Goal: Transaction & Acquisition: Book appointment/travel/reservation

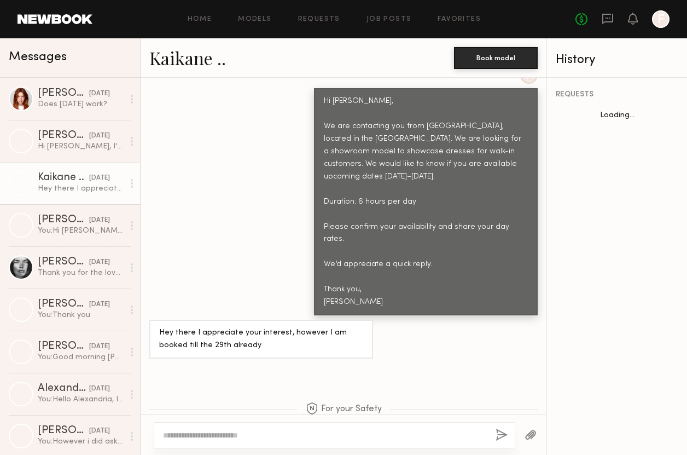
scroll to position [548, 0]
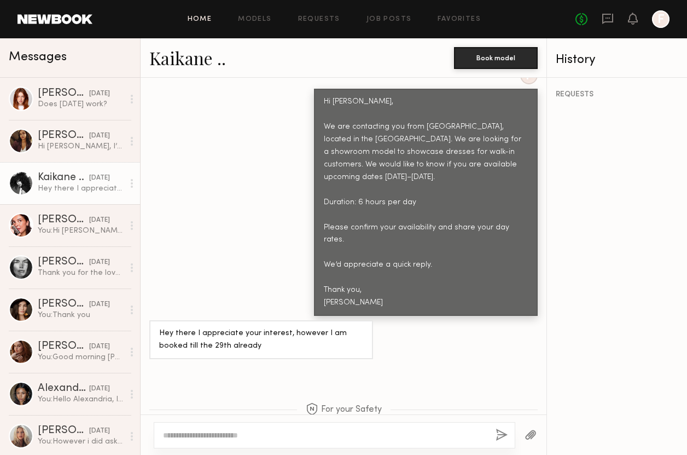
click at [196, 18] on link "Home" at bounding box center [200, 19] width 25 height 7
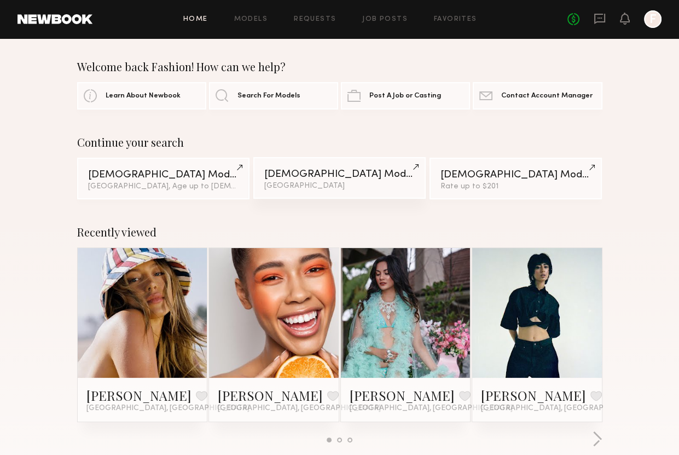
click at [332, 186] on div "[GEOGRAPHIC_DATA]" at bounding box center [339, 186] width 151 height 8
click at [600, 24] on icon at bounding box center [600, 19] width 12 height 12
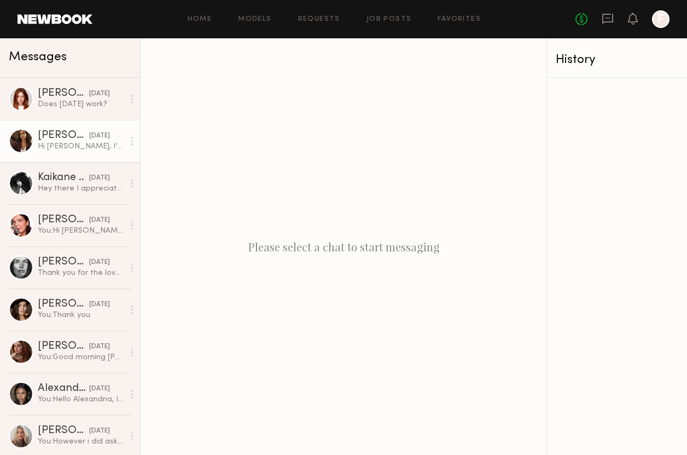
click at [72, 149] on div "Hi Emeli, I’m available on mentioned dates. My day rate is $950" at bounding box center [81, 146] width 86 height 10
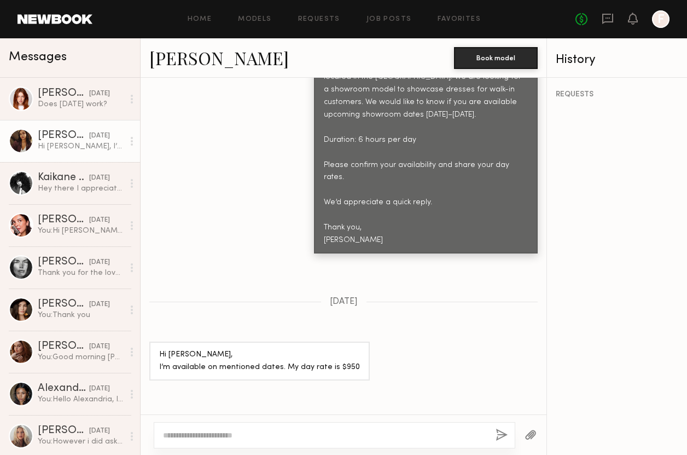
scroll to position [537, 0]
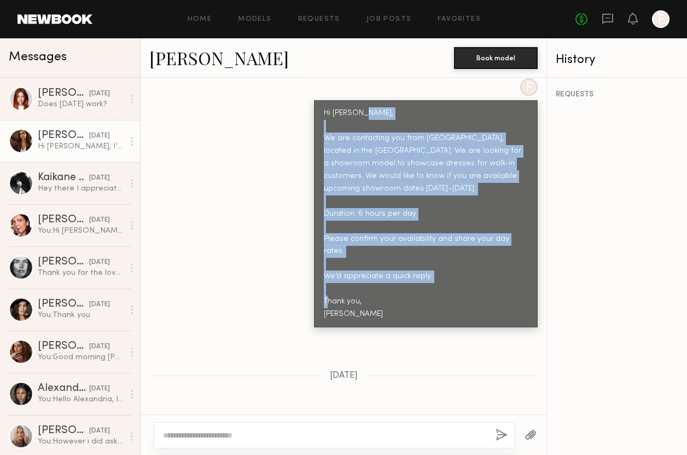
drag, startPoint x: 322, startPoint y: 247, endPoint x: 316, endPoint y: 111, distance: 136.4
click at [324, 111] on div "Hi Anisa, We are contacting you from Eureka, located in the Fashion District. W…" at bounding box center [426, 213] width 204 height 213
copy div "We are contacting you from Eureka, located in the Fashion District. We are look…"
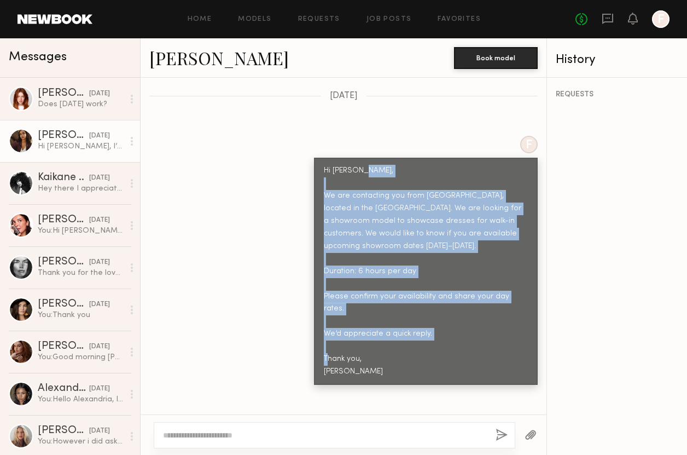
scroll to position [482, 0]
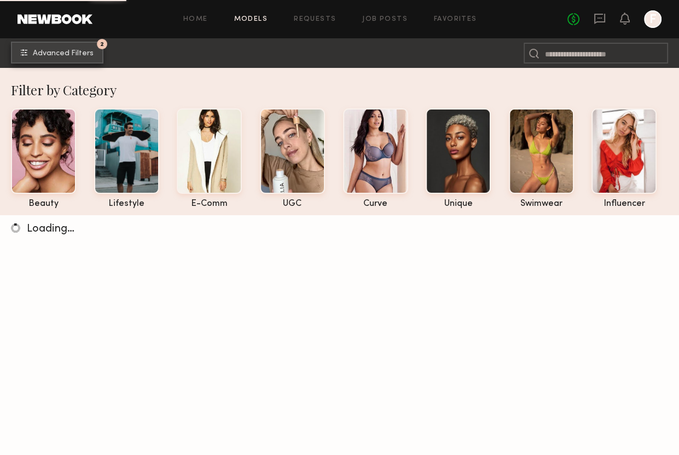
click at [59, 55] on span "Advanced Filters" at bounding box center [63, 54] width 61 height 8
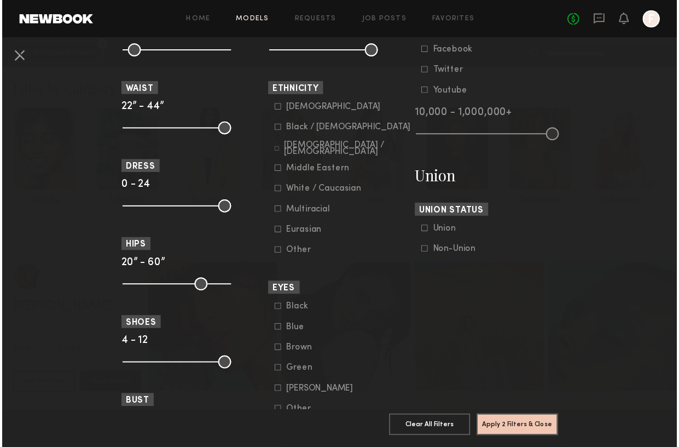
scroll to position [578, 0]
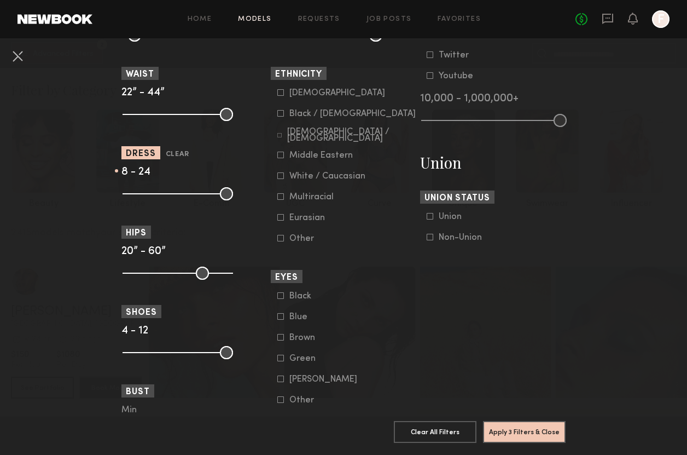
drag, startPoint x: 122, startPoint y: 193, endPoint x: 158, endPoint y: 194, distance: 35.6
type input "*"
click at [158, 194] on input "range" at bounding box center [178, 193] width 111 height 13
click at [513, 424] on button "Apply 3 Filters & Close" at bounding box center [524, 431] width 83 height 22
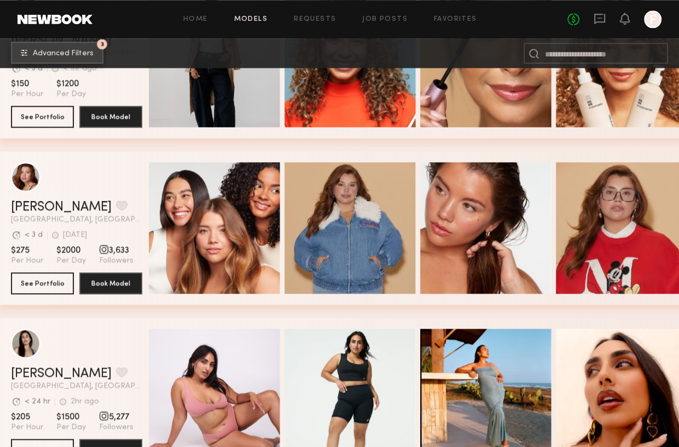
scroll to position [1149, 0]
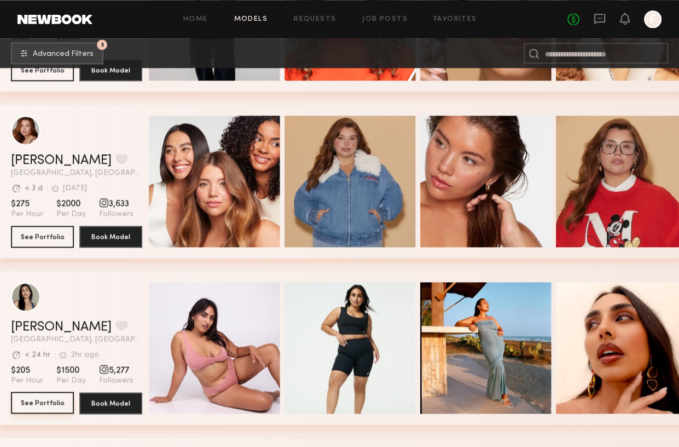
click at [56, 409] on button "See Portfolio" at bounding box center [42, 402] width 63 height 22
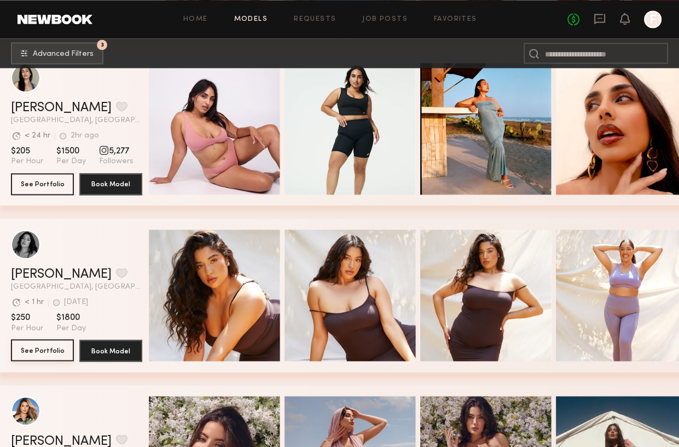
click at [50, 356] on button "See Portfolio" at bounding box center [42, 350] width 63 height 22
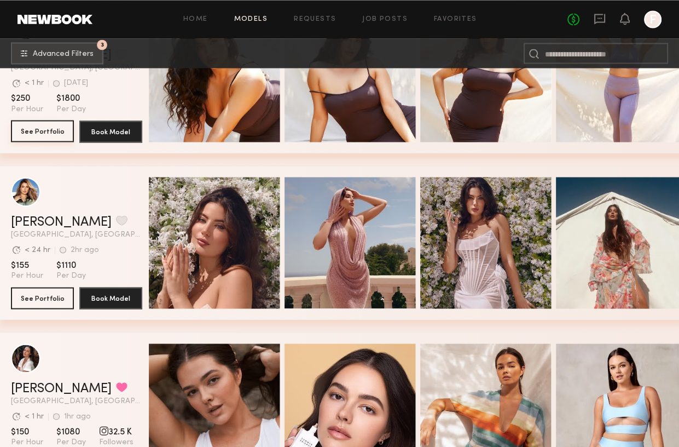
scroll to position [1587, 0]
click at [47, 302] on button "See Portfolio" at bounding box center [42, 297] width 63 height 22
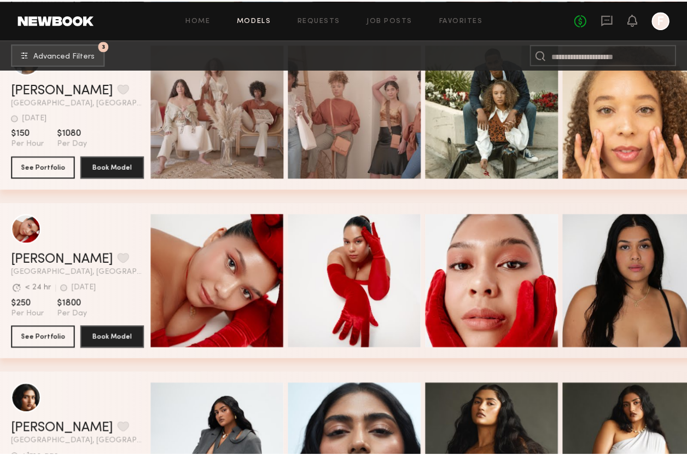
scroll to position [4326, 0]
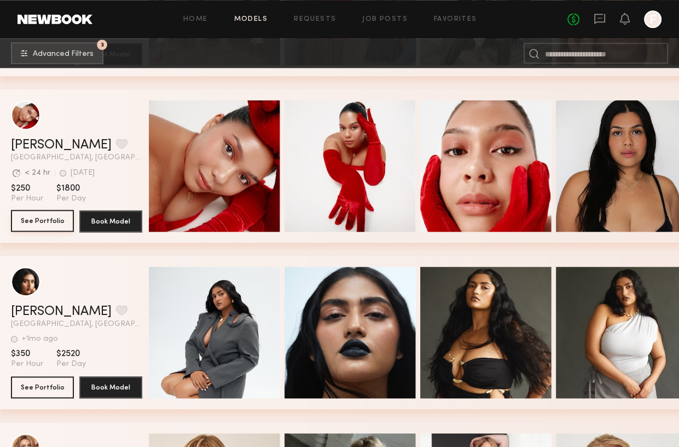
click at [36, 225] on button "See Portfolio" at bounding box center [42, 221] width 63 height 22
click at [56, 55] on span "Advanced Filters" at bounding box center [63, 54] width 61 height 8
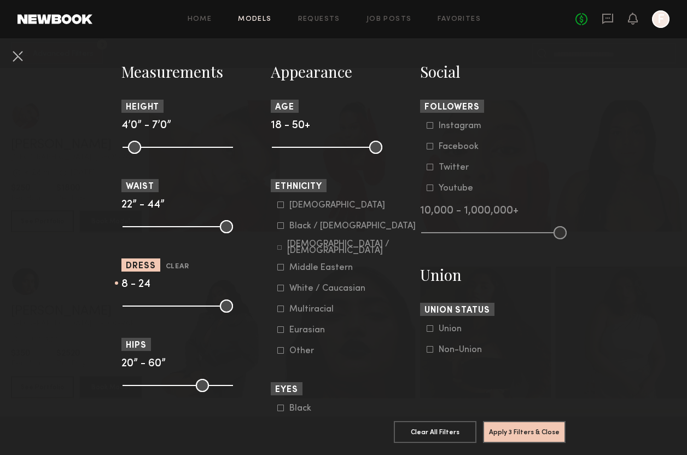
scroll to position [493, 0]
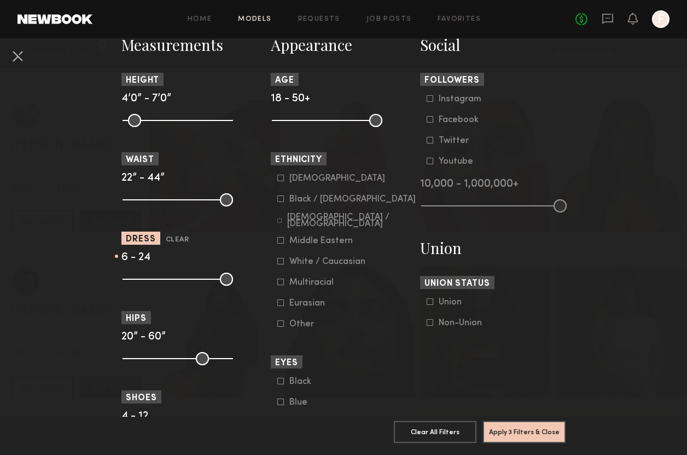
drag, startPoint x: 157, startPoint y: 282, endPoint x: 146, endPoint y: 282, distance: 11.5
type input "*"
click at [146, 282] on input "range" at bounding box center [178, 279] width 111 height 13
drag, startPoint x: 504, startPoint y: 420, endPoint x: 501, endPoint y: 400, distance: 19.9
click at [504, 420] on button "Apply 3 Filters & Close" at bounding box center [524, 431] width 83 height 22
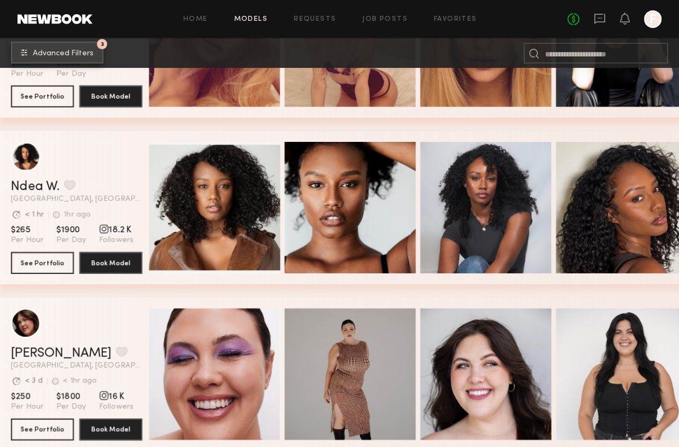
scroll to position [3339, 0]
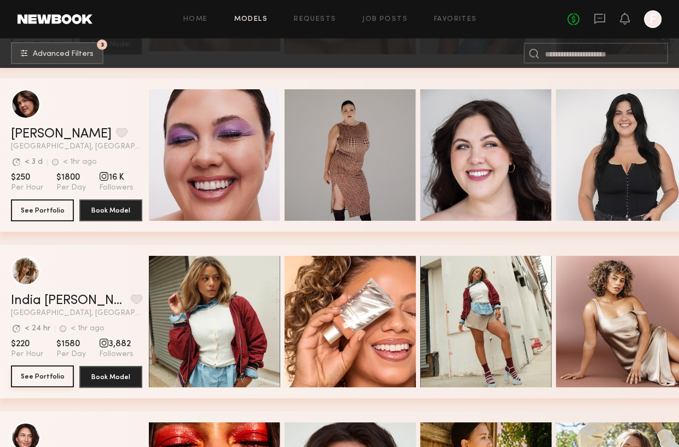
click at [57, 383] on button "See Portfolio" at bounding box center [42, 376] width 63 height 22
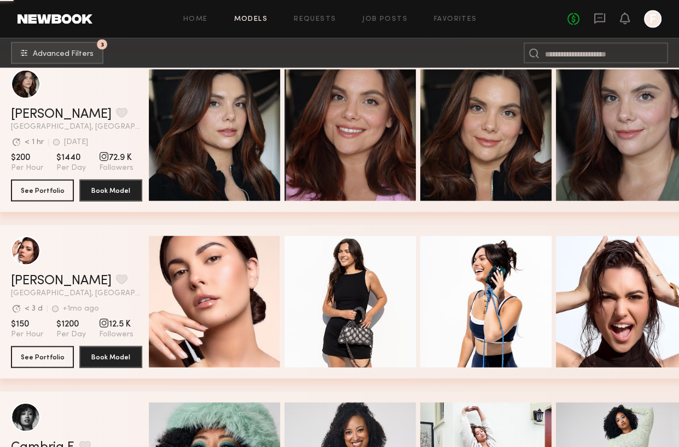
scroll to position [5364, 0]
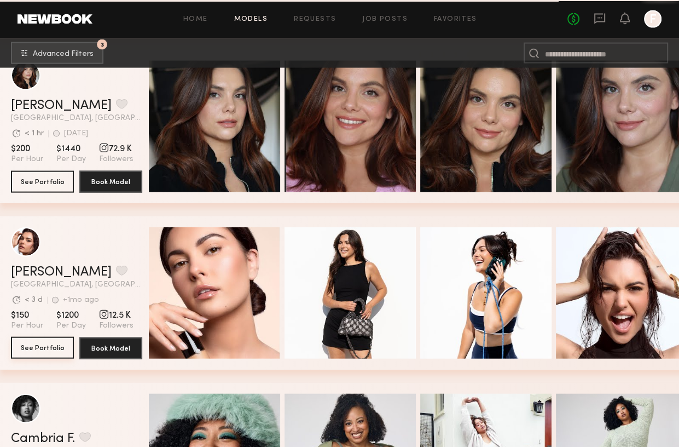
click at [46, 349] on button "See Portfolio" at bounding box center [42, 348] width 63 height 22
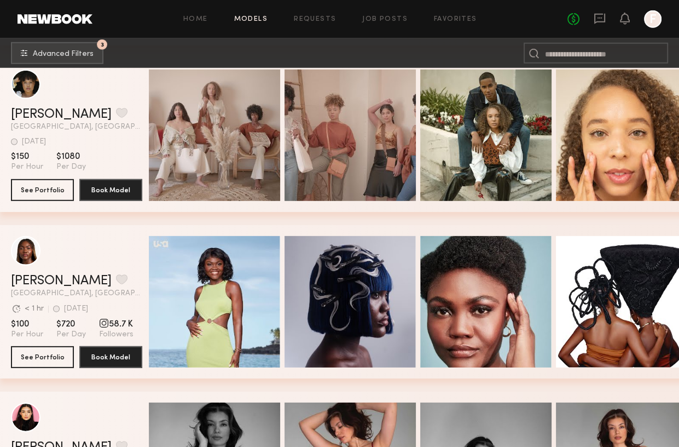
scroll to position [6295, 0]
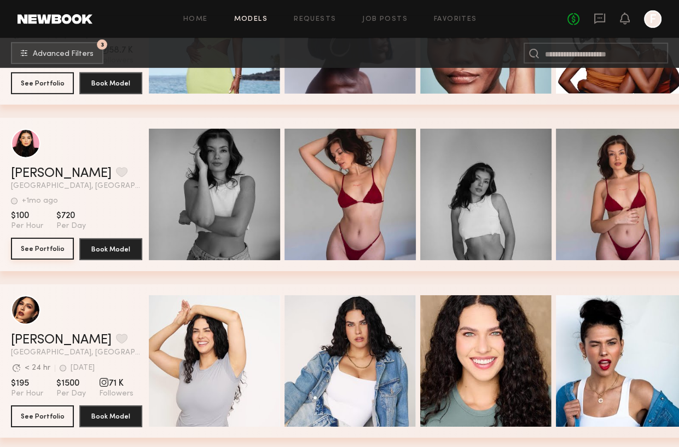
click at [50, 251] on button "See Portfolio" at bounding box center [42, 249] width 63 height 22
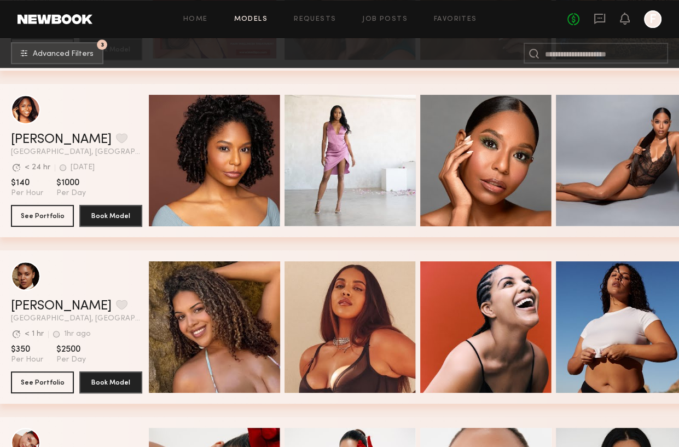
scroll to position [7170, 0]
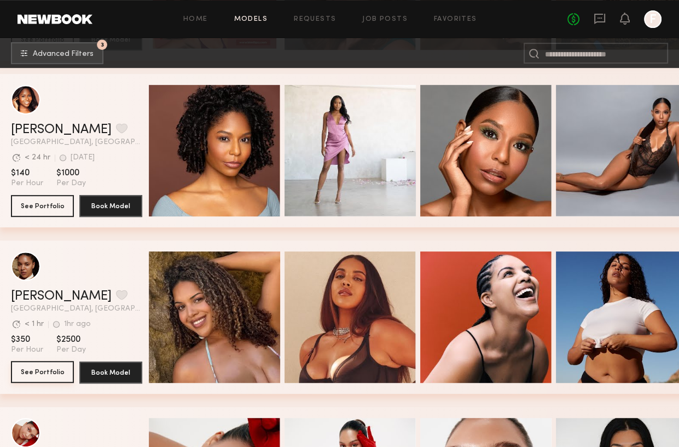
click at [48, 378] on button "See Portfolio" at bounding box center [42, 372] width 63 height 22
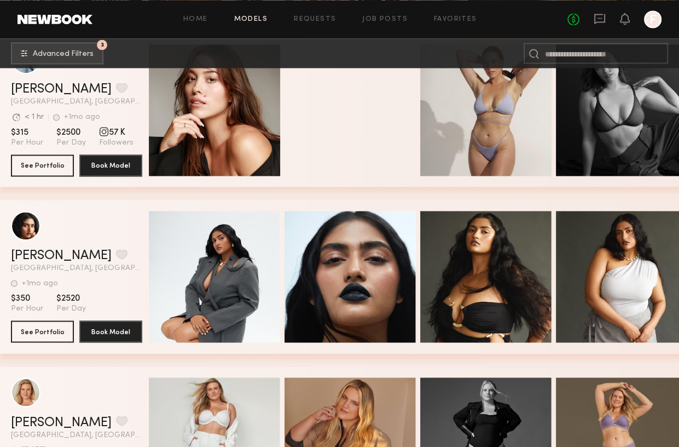
scroll to position [8210, 0]
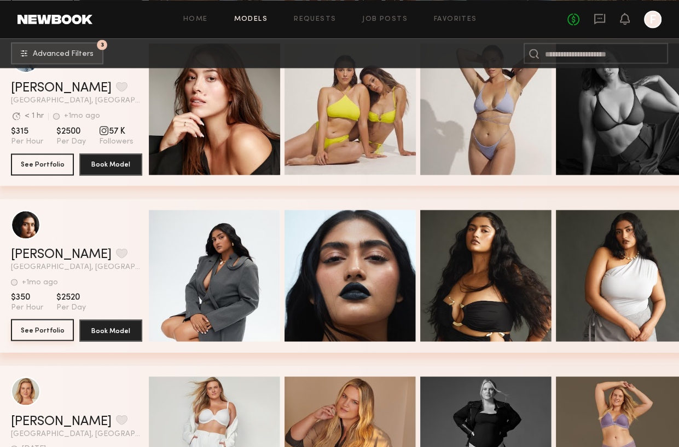
click at [59, 334] on button "See Portfolio" at bounding box center [42, 330] width 63 height 22
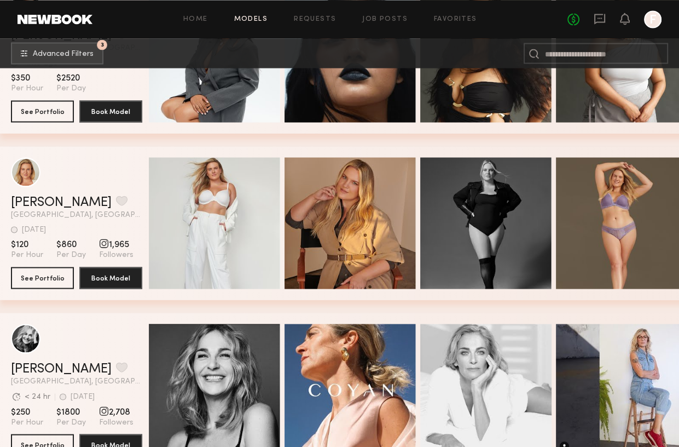
scroll to position [8758, 0]
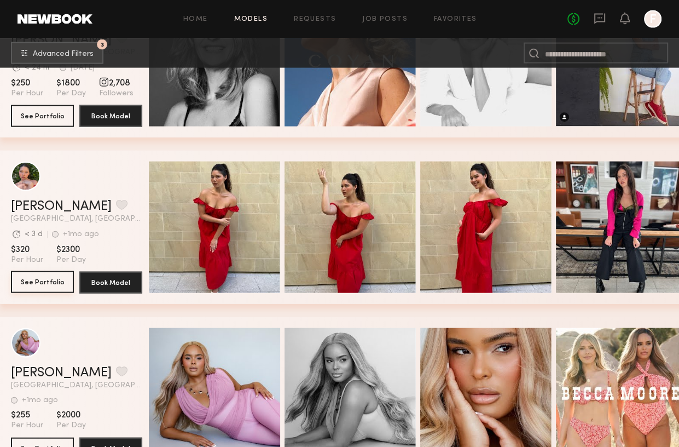
click at [51, 285] on button "See Portfolio" at bounding box center [42, 282] width 63 height 22
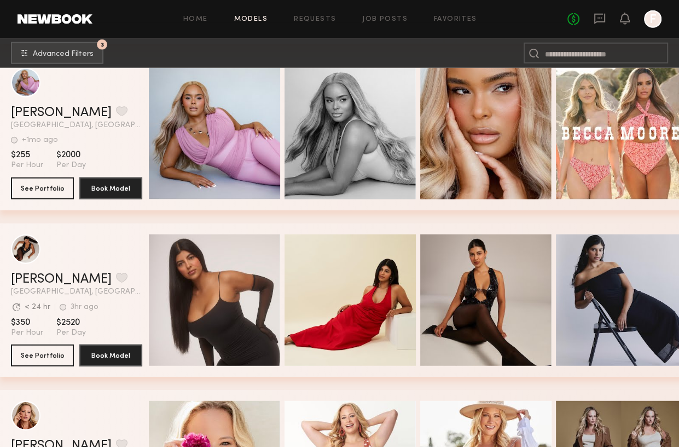
scroll to position [9031, 0]
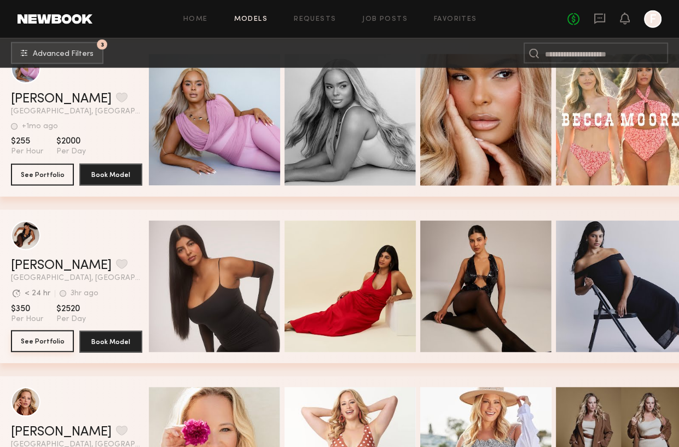
click at [32, 348] on button "See Portfolio" at bounding box center [42, 341] width 63 height 22
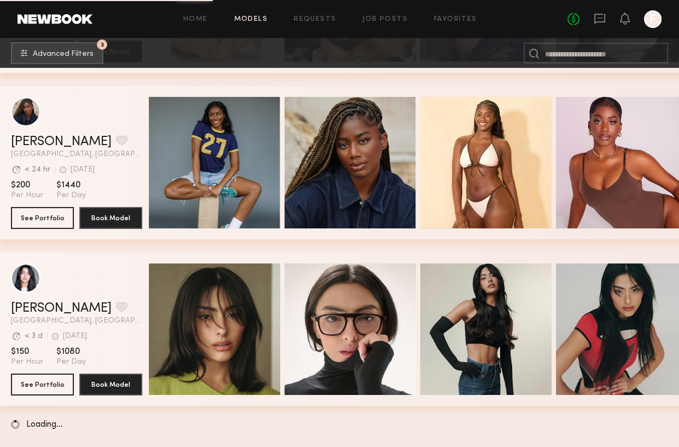
scroll to position [9824, 0]
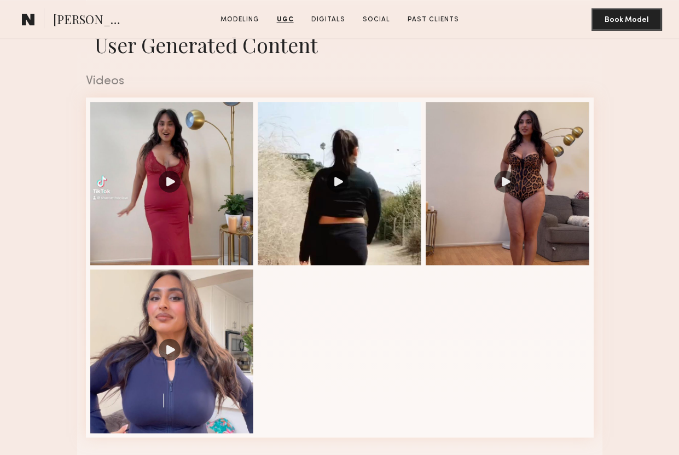
scroll to position [985, 0]
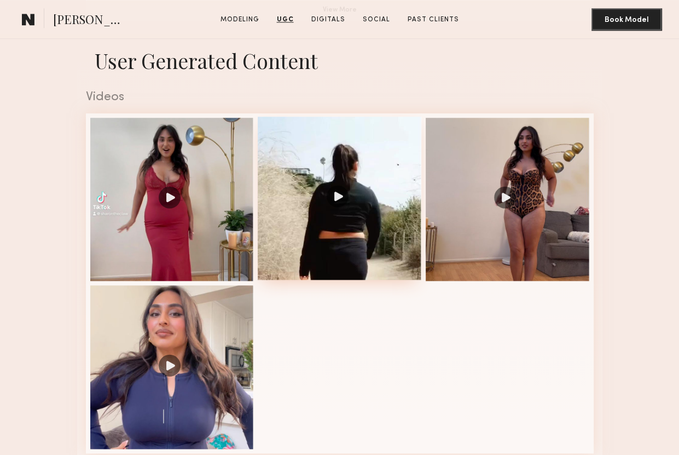
click at [347, 210] on div at bounding box center [340, 199] width 164 height 164
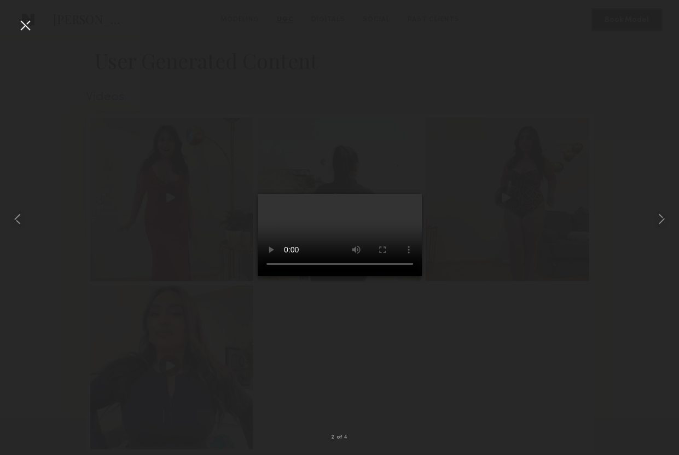
click at [24, 20] on div at bounding box center [25, 25] width 18 height 18
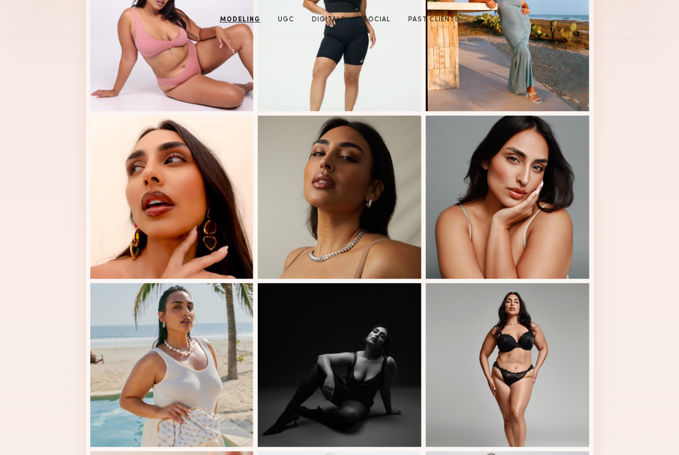
scroll to position [0, 0]
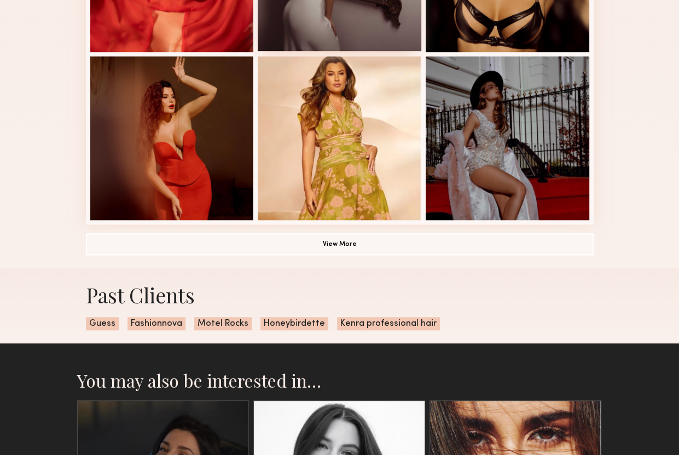
scroll to position [712, 0]
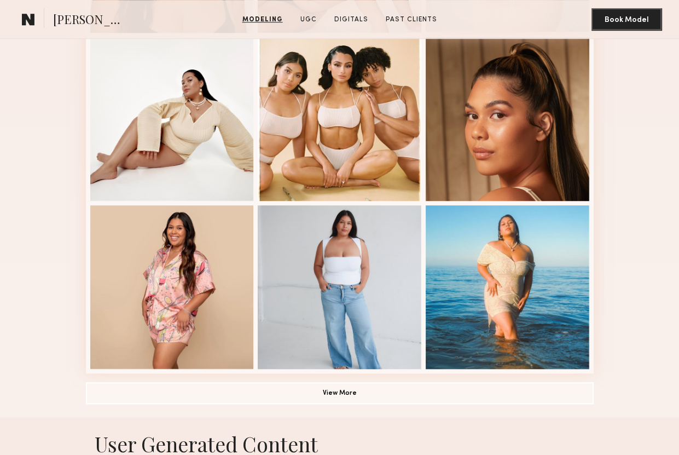
scroll to position [657, 0]
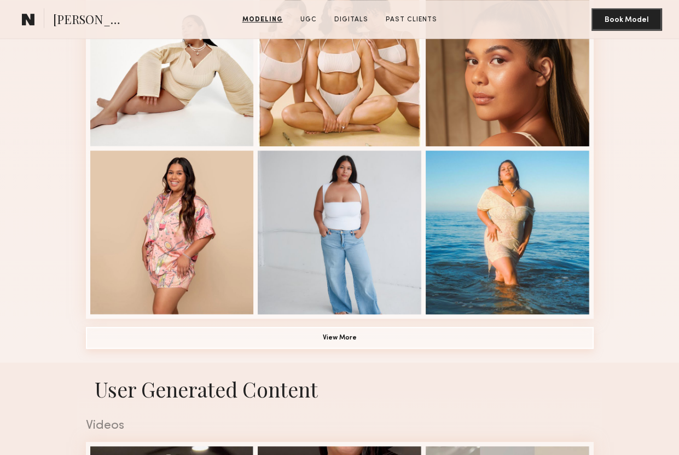
click at [363, 334] on button "View More" at bounding box center [340, 338] width 508 height 22
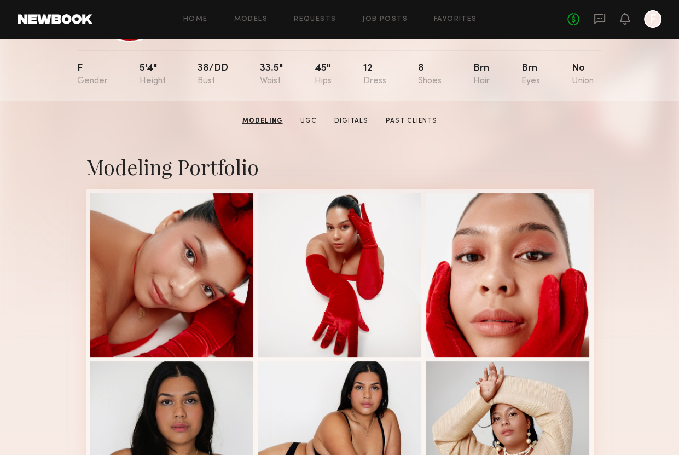
scroll to position [0, 0]
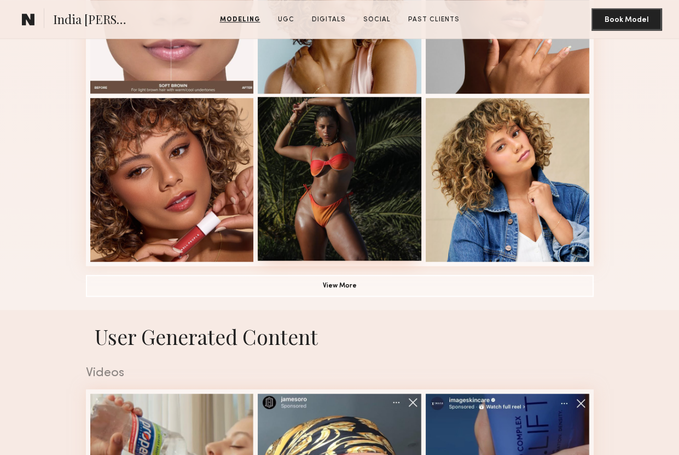
scroll to position [712, 0]
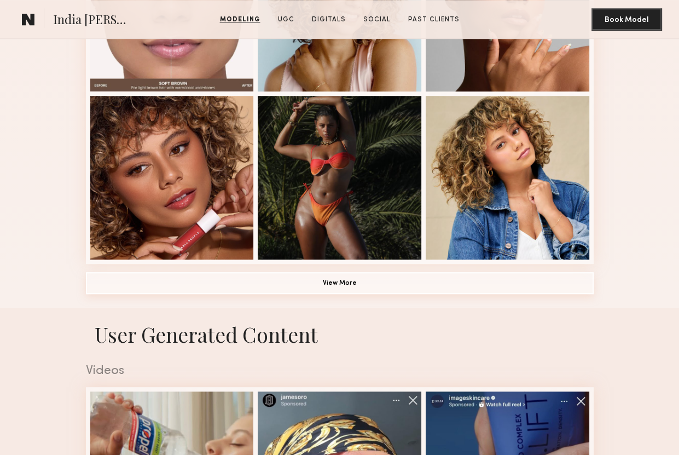
click at [385, 290] on button "View More" at bounding box center [340, 283] width 508 height 22
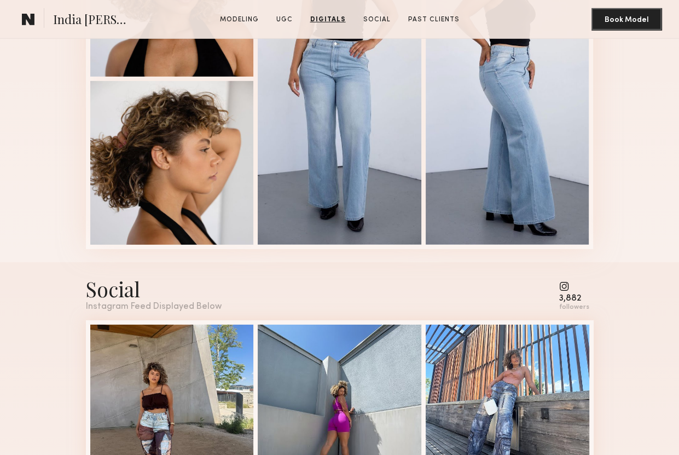
scroll to position [2901, 0]
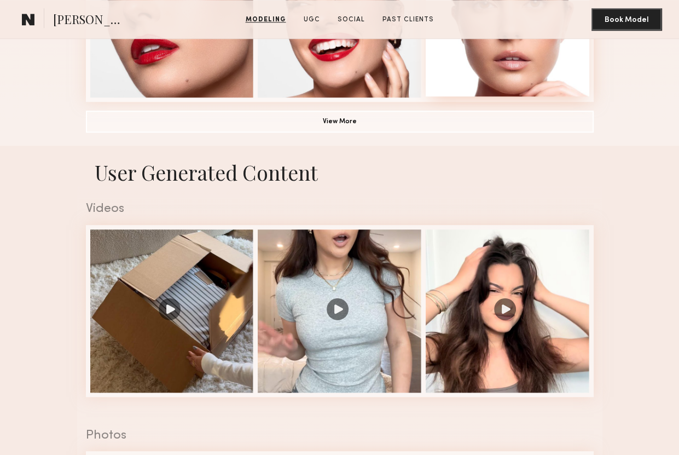
scroll to position [876, 0]
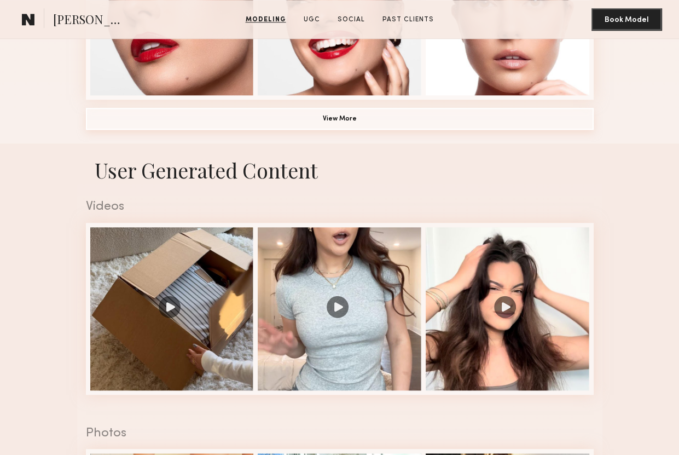
click at [282, 124] on button "View More" at bounding box center [340, 119] width 508 height 22
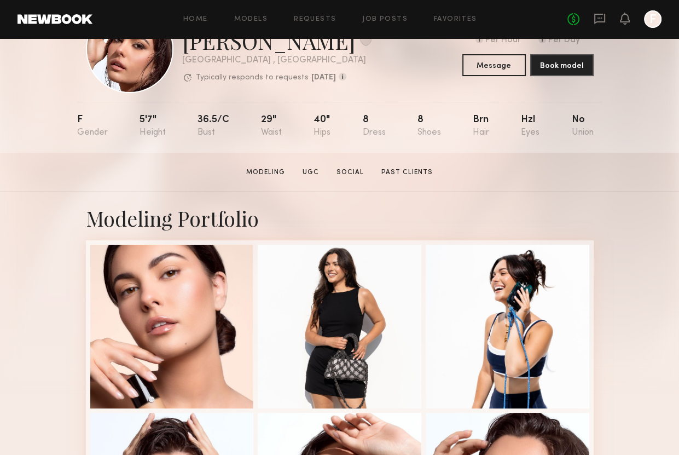
scroll to position [164, 0]
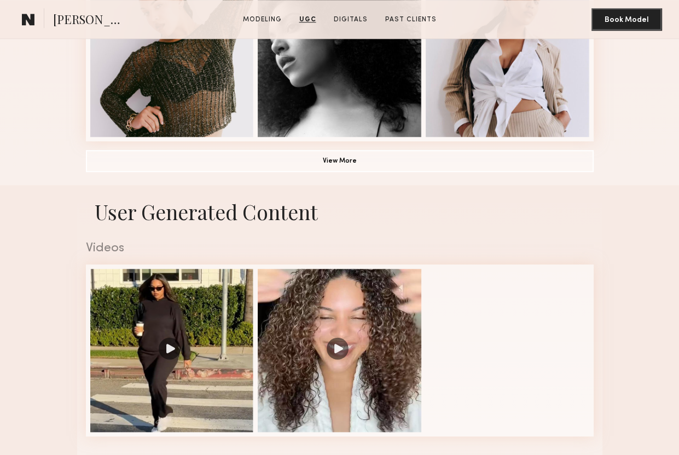
scroll to position [821, 0]
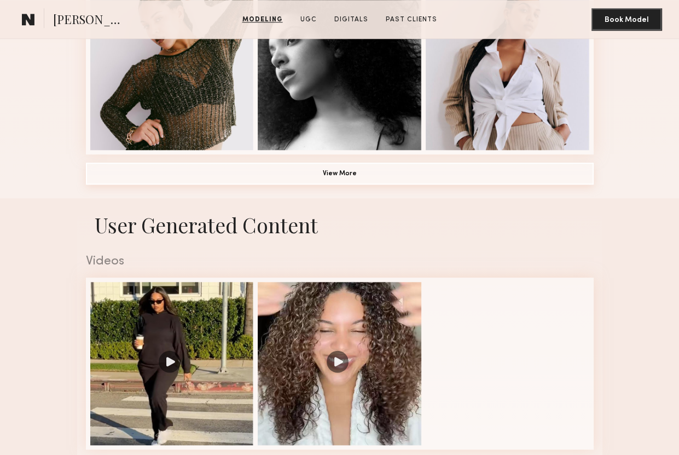
click at [515, 168] on button "View More" at bounding box center [340, 174] width 508 height 22
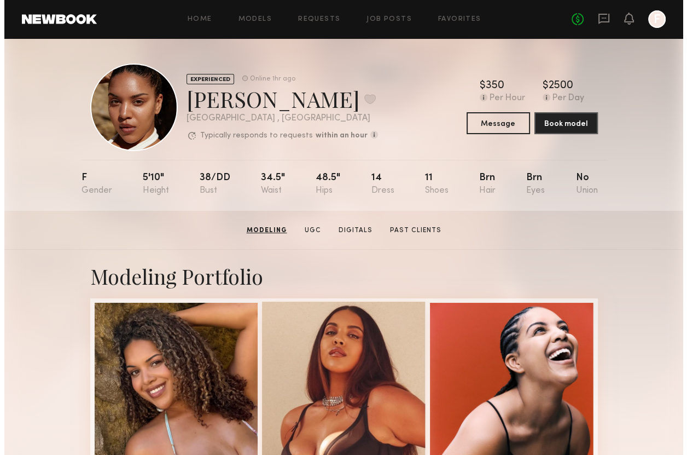
scroll to position [0, 0]
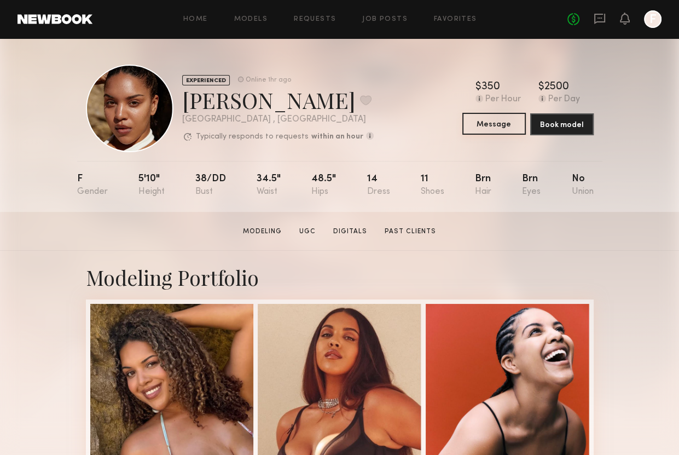
click at [505, 122] on button "Message" at bounding box center [494, 124] width 63 height 22
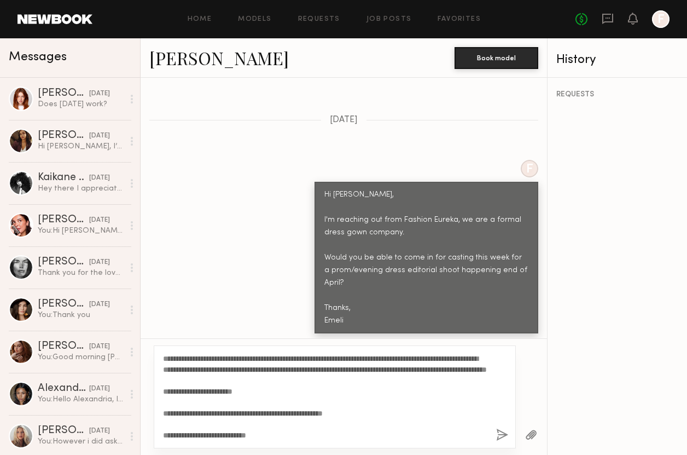
drag, startPoint x: 256, startPoint y: 404, endPoint x: 160, endPoint y: 399, distance: 95.9
click at [160, 399] on div "**********" at bounding box center [335, 396] width 362 height 103
click at [232, 392] on textarea "**********" at bounding box center [325, 397] width 325 height 88
drag, startPoint x: 258, startPoint y: 406, endPoint x: 159, endPoint y: 401, distance: 99.2
click at [159, 401] on div "**********" at bounding box center [335, 396] width 362 height 103
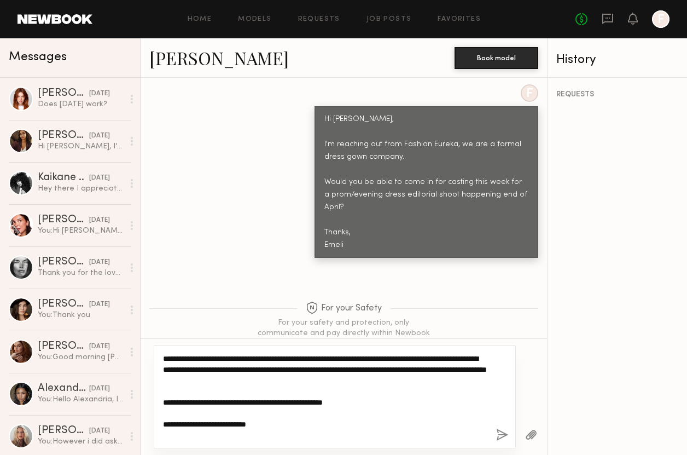
click at [395, 435] on textarea "**********" at bounding box center [325, 397] width 325 height 88
click at [254, 407] on textarea "**********" at bounding box center [325, 397] width 325 height 88
drag, startPoint x: 396, startPoint y: 359, endPoint x: 412, endPoint y: 391, distance: 35.7
click at [412, 391] on textarea "**********" at bounding box center [325, 397] width 325 height 88
paste textarea
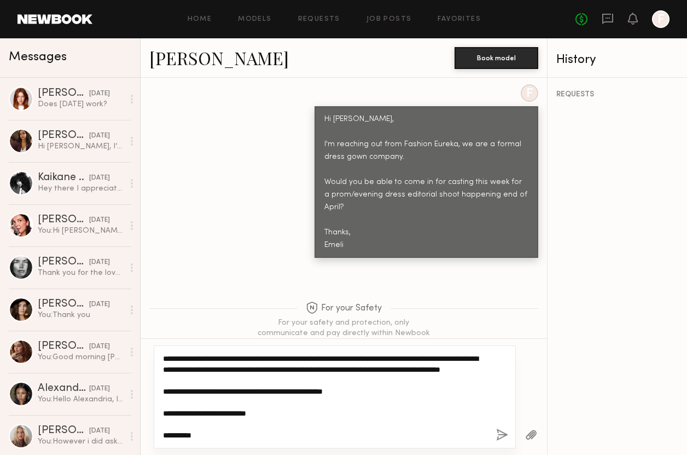
drag, startPoint x: 369, startPoint y: 406, endPoint x: 153, endPoint y: 404, distance: 216.2
click at [153, 404] on div "**********" at bounding box center [344, 396] width 407 height 117
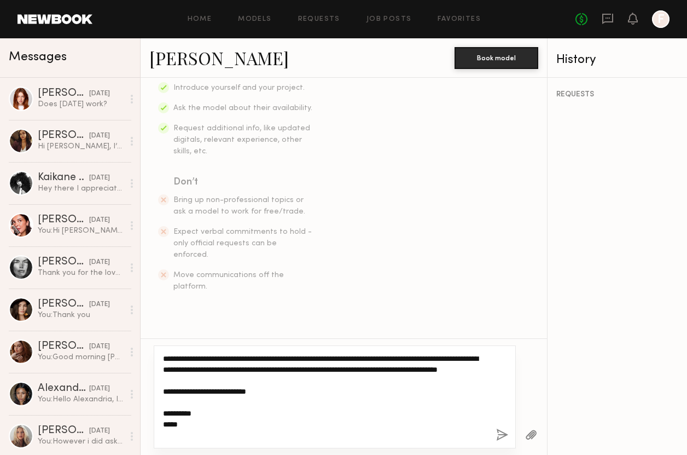
scroll to position [274, 0]
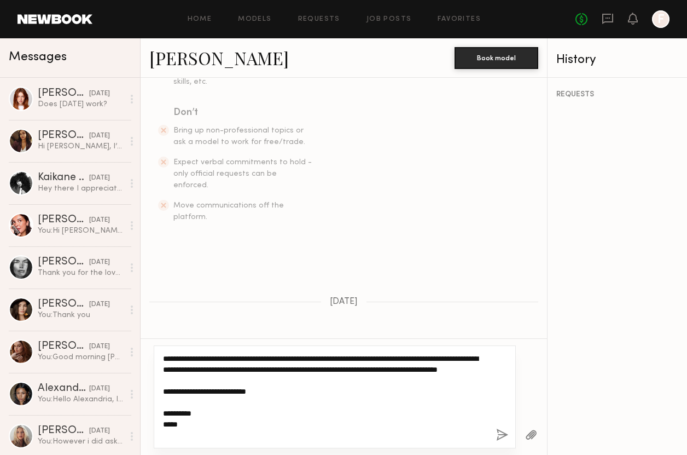
drag, startPoint x: 274, startPoint y: 382, endPoint x: 216, endPoint y: 384, distance: 58.6
click at [216, 384] on textarea "**********" at bounding box center [325, 397] width 325 height 88
drag, startPoint x: 191, startPoint y: 437, endPoint x: 143, endPoint y: 344, distance: 104.5
click at [143, 344] on div "**********" at bounding box center [344, 396] width 407 height 117
click at [165, 359] on textarea "**********" at bounding box center [325, 397] width 325 height 88
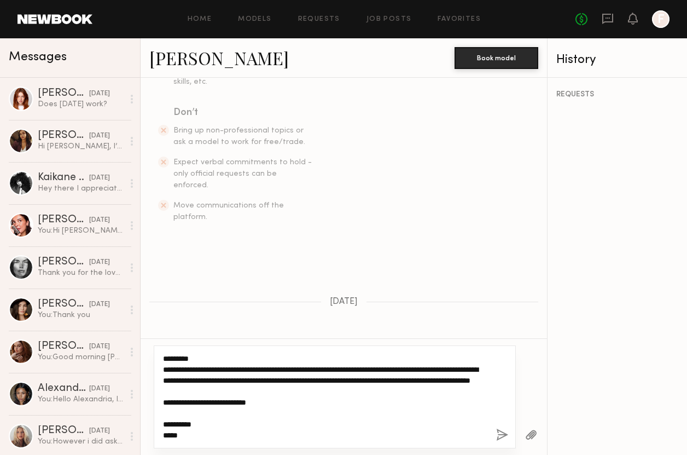
scroll to position [0, 0]
drag, startPoint x: 185, startPoint y: 440, endPoint x: 147, endPoint y: 350, distance: 97.4
click at [147, 350] on div "**********" at bounding box center [344, 396] width 407 height 117
click at [307, 405] on textarea "**********" at bounding box center [325, 397] width 325 height 88
type textarea "**********"
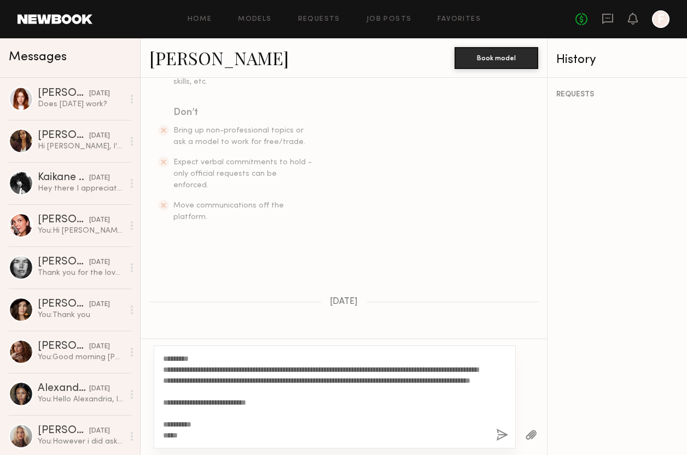
click at [506, 434] on button "button" at bounding box center [502, 436] width 12 height 14
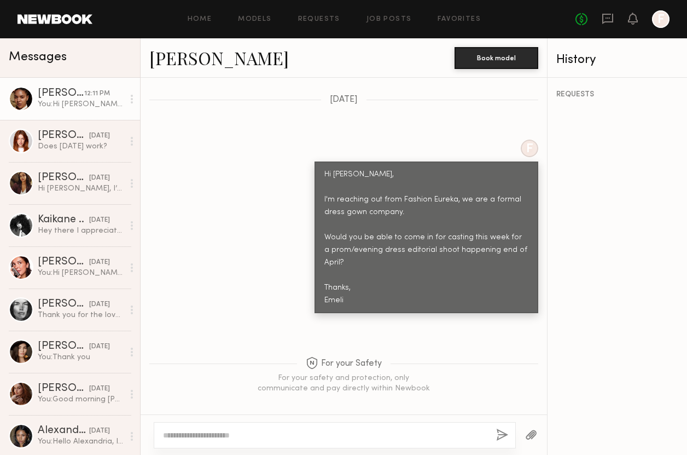
scroll to position [453, 0]
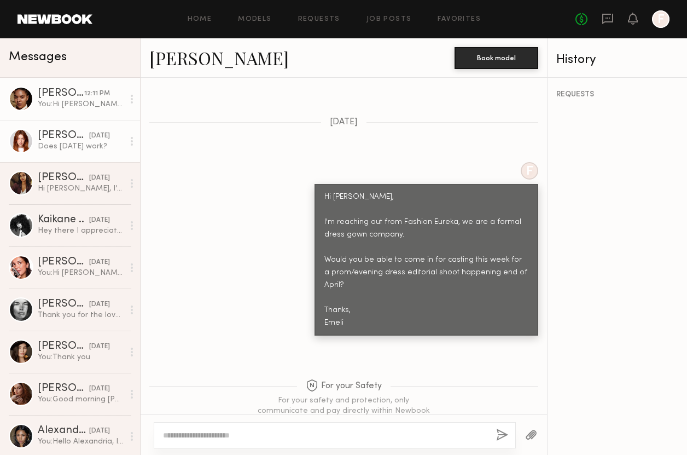
click at [90, 137] on div "08/25/2025" at bounding box center [99, 136] width 21 height 10
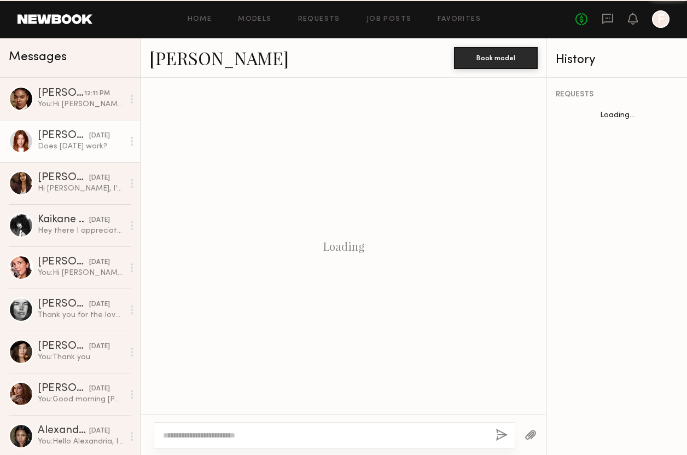
scroll to position [853, 0]
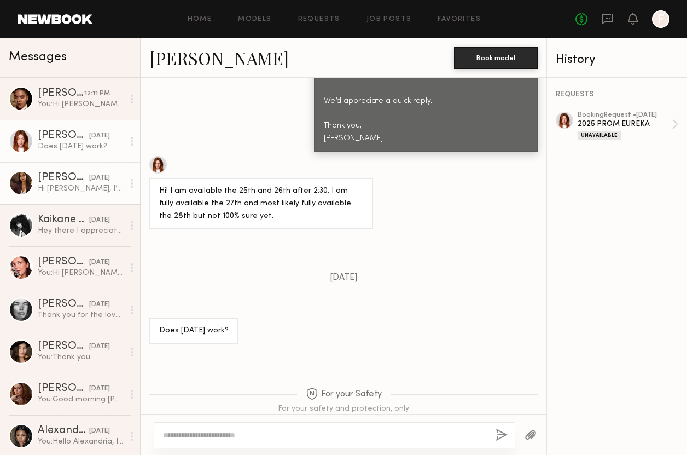
click at [83, 172] on div "Anisa N. 08/23/2025" at bounding box center [81, 177] width 86 height 11
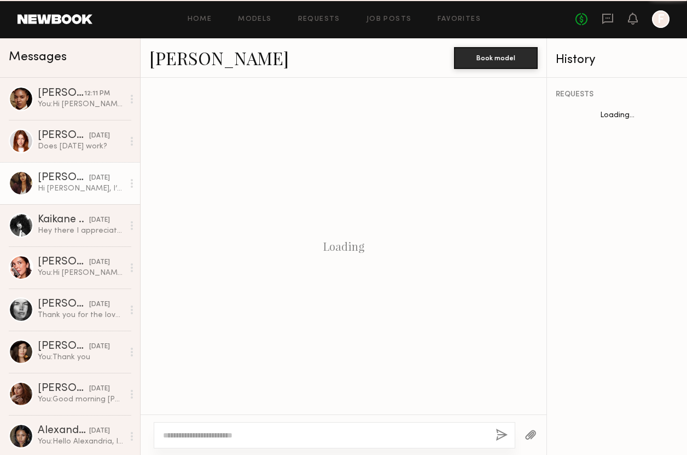
scroll to position [646, 0]
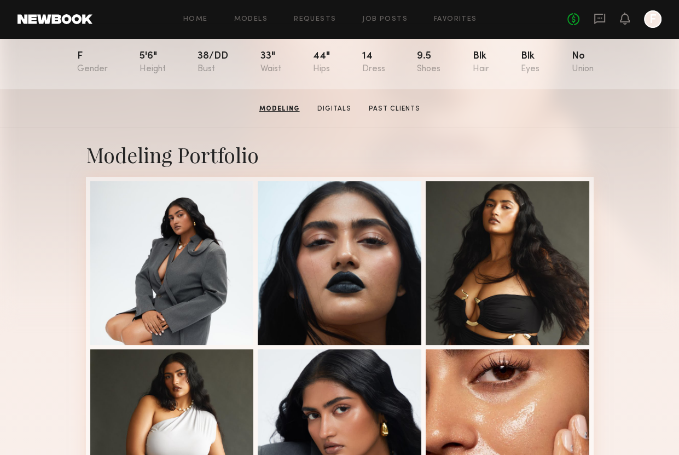
scroll to position [109, 0]
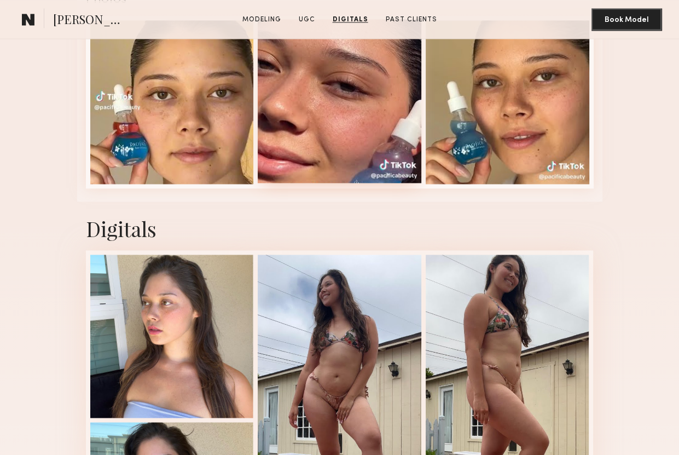
scroll to position [1423, 0]
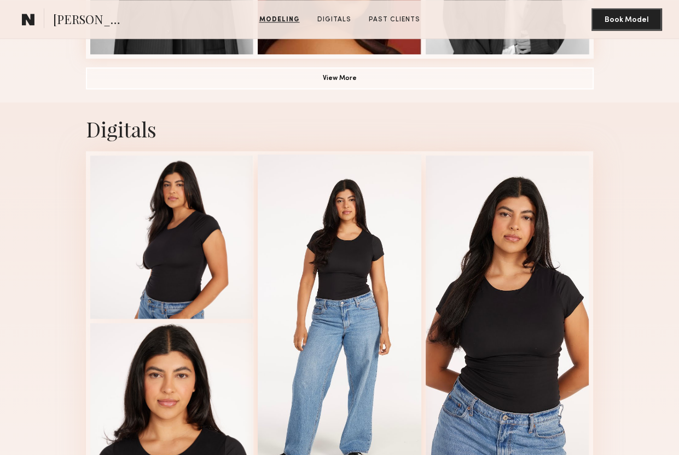
scroll to position [931, 0]
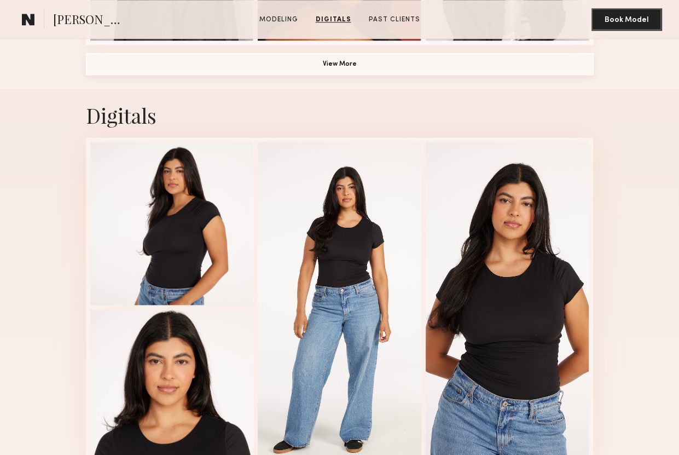
click at [344, 74] on button "View More" at bounding box center [340, 64] width 508 height 22
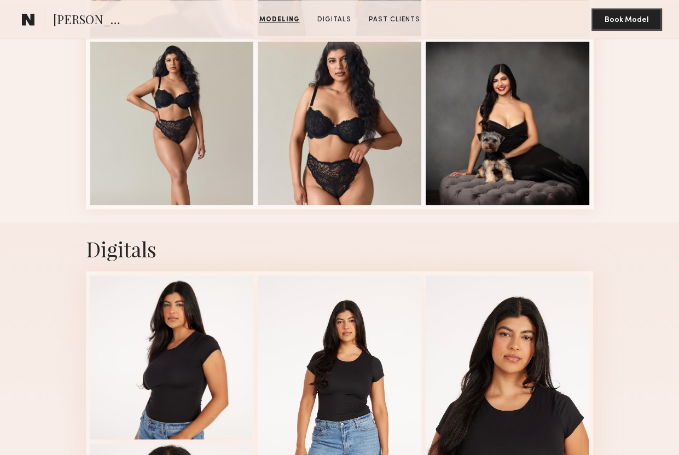
scroll to position [1587, 0]
